Goal: Task Accomplishment & Management: Use online tool/utility

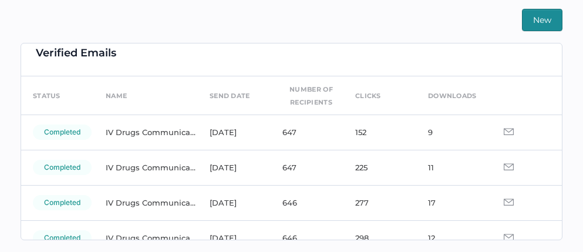
scroll to position [22, 0]
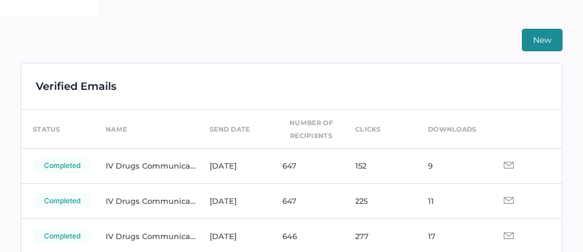
scroll to position [276, 0]
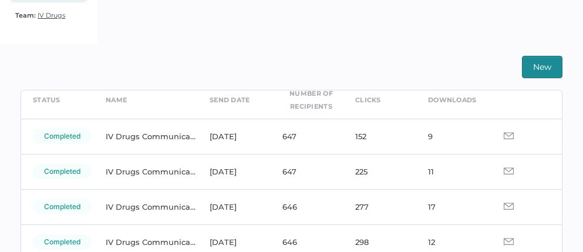
scroll to position [55, 0]
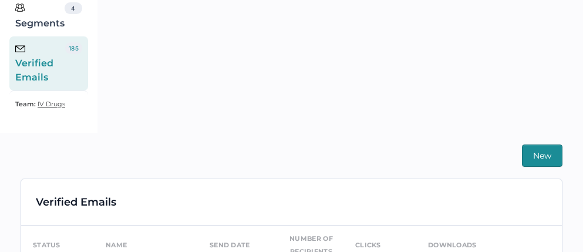
scroll to position [276, 0]
